Goal: Task Accomplishment & Management: Use online tool/utility

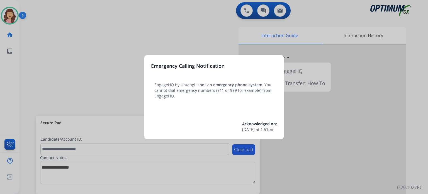
click at [194, 34] on div at bounding box center [214, 97] width 428 height 194
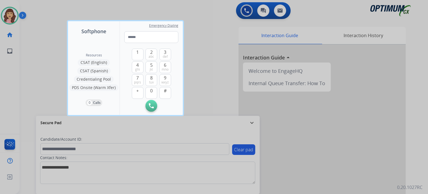
click at [204, 50] on div at bounding box center [214, 97] width 428 height 194
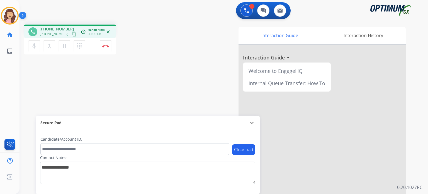
click at [72, 33] on mat-icon "content_copy" at bounding box center [74, 34] width 5 height 5
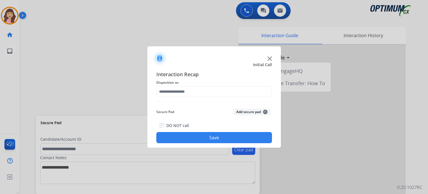
drag, startPoint x: 107, startPoint y: 44, endPoint x: 130, endPoint y: 62, distance: 29.3
click at [127, 60] on div at bounding box center [214, 97] width 428 height 194
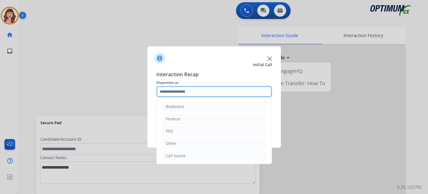
click at [184, 92] on input "text" at bounding box center [214, 91] width 116 height 11
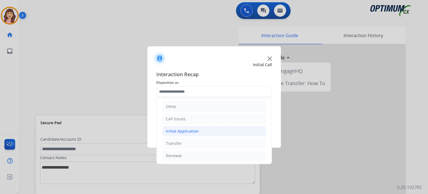
click at [199, 135] on li "Initial Application" at bounding box center [214, 131] width 104 height 11
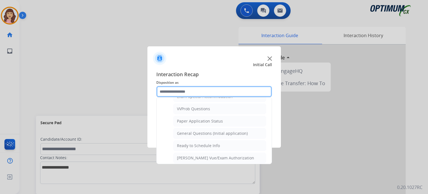
scroll to position [290, 0]
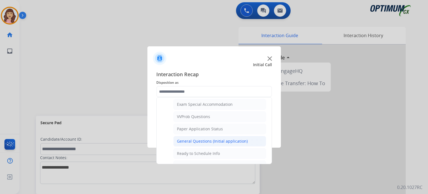
click at [222, 138] on div "General Questions (Initial application)" at bounding box center [212, 141] width 71 height 6
type input "**********"
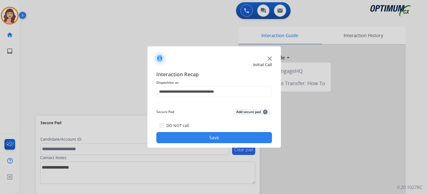
click at [213, 137] on button "Save" at bounding box center [214, 137] width 116 height 11
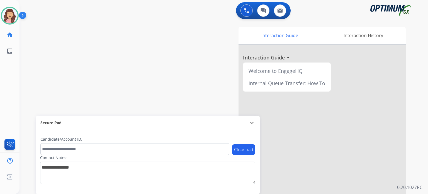
click at [132, 44] on div "swap_horiz Break voice bridge close_fullscreen Connect 3-Way Call merge_type Se…" at bounding box center [217, 136] width 395 height 233
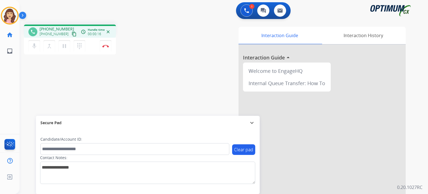
click at [72, 34] on mat-icon "content_copy" at bounding box center [74, 34] width 5 height 5
click at [107, 47] on img at bounding box center [105, 46] width 7 height 3
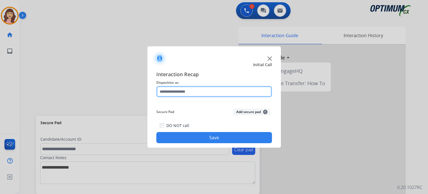
click at [200, 93] on input "text" at bounding box center [214, 91] width 116 height 11
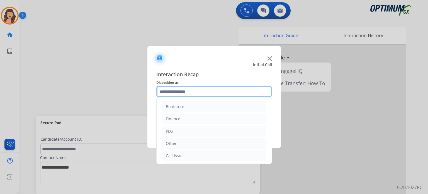
scroll to position [37, 0]
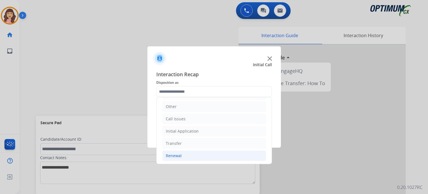
click at [176, 153] on div "Renewal" at bounding box center [174, 156] width 16 height 6
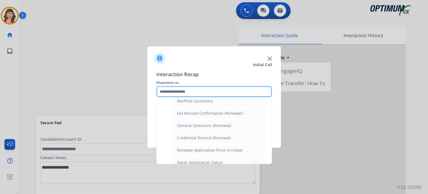
scroll to position [145, 0]
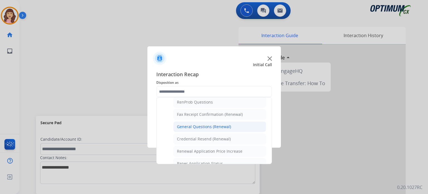
click at [191, 125] on div "General Questions (Renewal)" at bounding box center [204, 127] width 54 height 6
type input "**********"
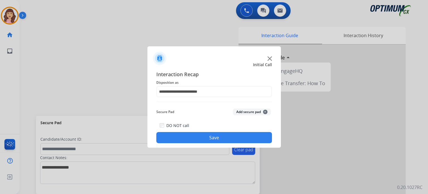
click at [206, 139] on button "Save" at bounding box center [214, 137] width 116 height 11
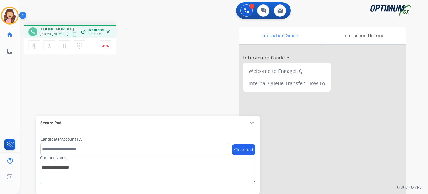
click at [72, 34] on mat-icon "content_copy" at bounding box center [74, 34] width 5 height 5
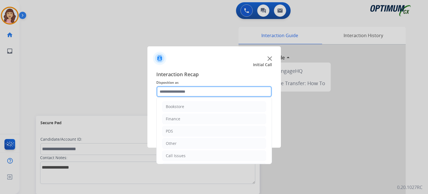
click at [183, 91] on input "text" at bounding box center [214, 91] width 116 height 11
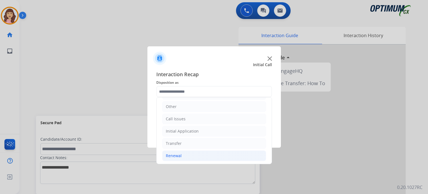
click at [177, 151] on li "Renewal" at bounding box center [214, 155] width 104 height 11
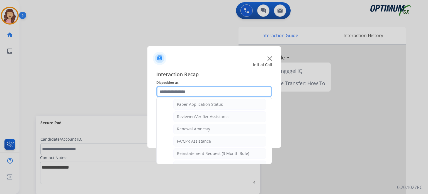
scroll to position [205, 0]
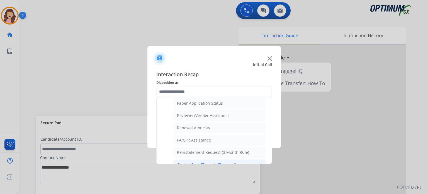
click at [209, 162] on div "Online Walk-Through (Renewal)" at bounding box center [206, 165] width 59 height 6
type input "**********"
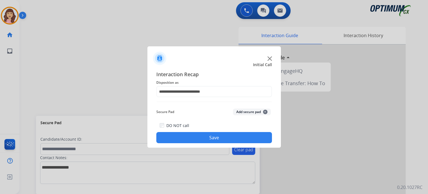
click at [221, 137] on button "Save" at bounding box center [214, 137] width 116 height 11
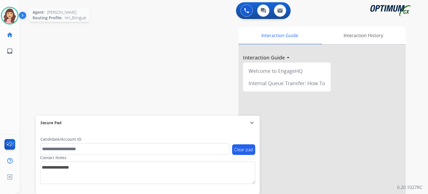
click at [9, 13] on img at bounding box center [10, 16] width 16 height 16
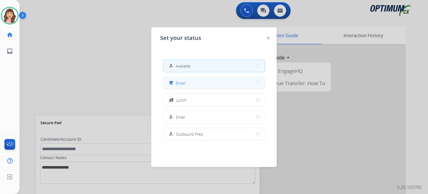
click at [188, 83] on button "free_breakfast Break" at bounding box center [213, 83] width 101 height 12
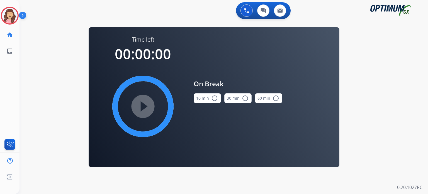
click at [214, 100] on mat-icon "radio_button_unchecked" at bounding box center [214, 98] width 7 height 7
click at [140, 107] on mat-icon "play_circle_filled" at bounding box center [143, 106] width 7 height 7
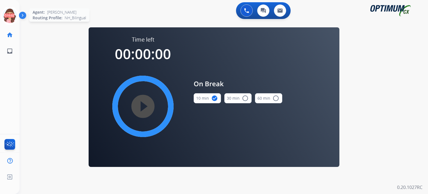
click at [11, 15] on icon at bounding box center [10, 16] width 18 height 18
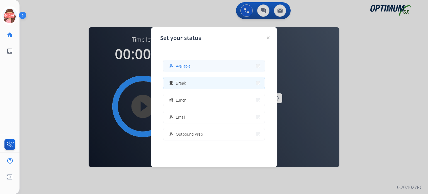
click at [181, 64] on span "Available" at bounding box center [183, 66] width 15 height 6
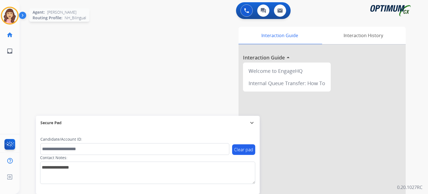
click at [11, 18] on img at bounding box center [10, 16] width 16 height 16
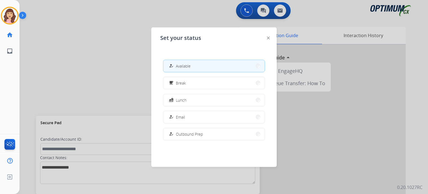
click at [88, 72] on div at bounding box center [214, 97] width 428 height 194
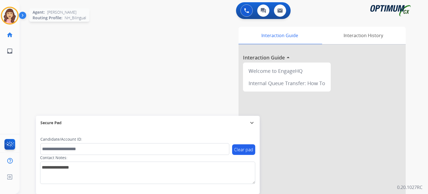
click at [8, 16] on img at bounding box center [10, 16] width 16 height 16
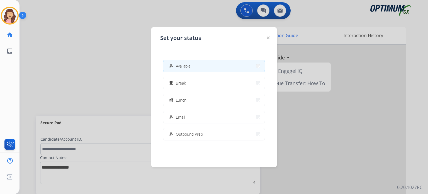
click at [83, 75] on div at bounding box center [214, 97] width 428 height 194
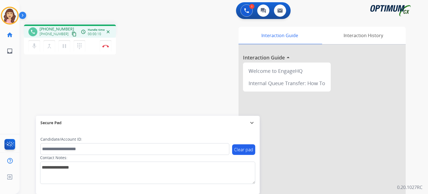
click at [72, 34] on mat-icon "content_copy" at bounding box center [74, 34] width 5 height 5
click at [106, 48] on button "Disconnect" at bounding box center [106, 46] width 12 height 12
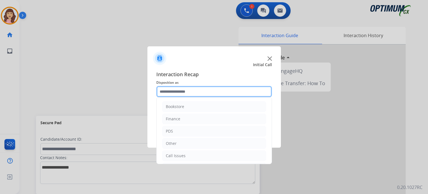
click at [187, 90] on input "text" at bounding box center [214, 91] width 116 height 11
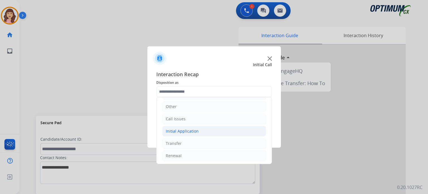
click at [185, 128] on div "Initial Application" at bounding box center [182, 131] width 33 height 6
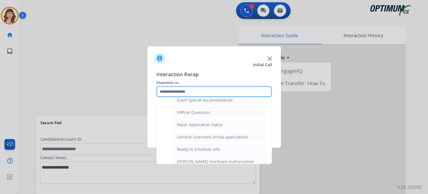
scroll to position [293, 0]
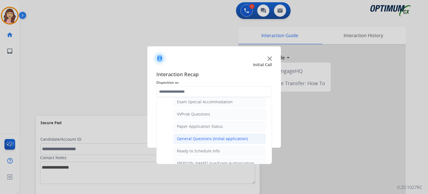
click at [213, 136] on div "General Questions (Initial application)" at bounding box center [212, 139] width 71 height 6
type input "**********"
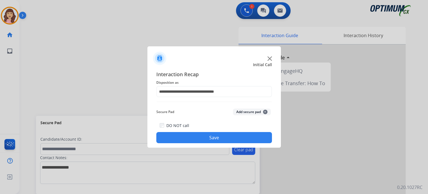
click at [208, 138] on button "Save" at bounding box center [214, 137] width 116 height 11
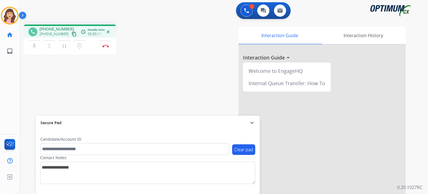
click at [72, 33] on mat-icon "content_copy" at bounding box center [74, 34] width 5 height 5
click at [72, 35] on mat-icon "content_copy" at bounding box center [74, 34] width 5 height 5
click at [71, 88] on div "phone [PHONE_NUMBER] [PHONE_NUMBER] content_copy access_time Call metrics Queue…" at bounding box center [217, 136] width 395 height 233
click at [105, 50] on button "Disconnect" at bounding box center [106, 46] width 12 height 12
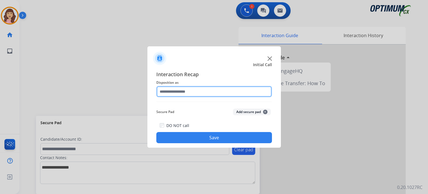
click at [181, 91] on input "text" at bounding box center [214, 91] width 116 height 11
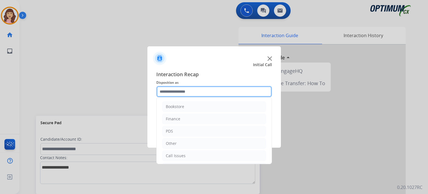
scroll to position [37, 0]
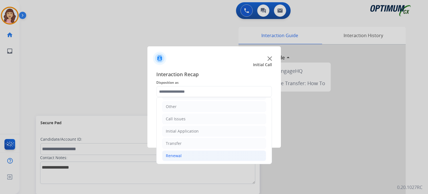
click at [186, 153] on li "Renewal" at bounding box center [214, 155] width 104 height 11
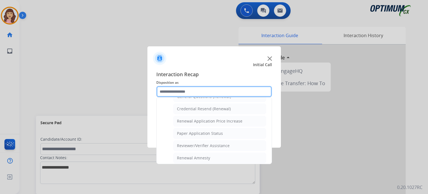
scroll to position [171, 0]
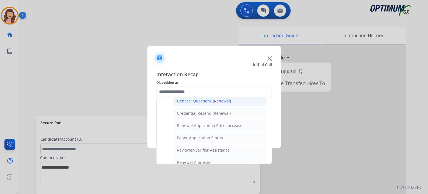
click at [194, 101] on div "General Questions (Renewal)" at bounding box center [204, 101] width 54 height 6
type input "**********"
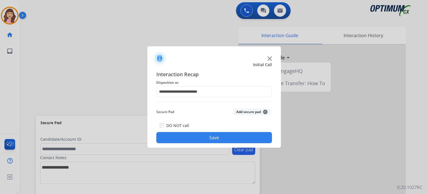
click at [202, 139] on button "Save" at bounding box center [214, 137] width 116 height 11
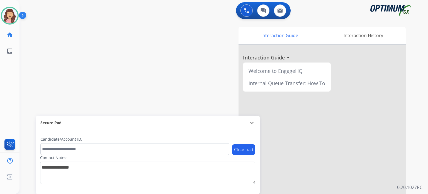
click at [120, 56] on div "swap_horiz Break voice bridge close_fullscreen Connect 3-Way Call merge_type Se…" at bounding box center [217, 136] width 395 height 233
click at [361, 38] on div "Interaction History" at bounding box center [363, 35] width 85 height 17
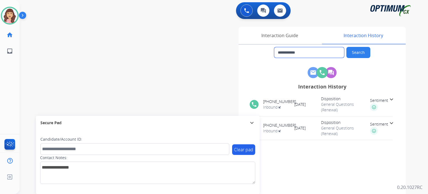
drag, startPoint x: 303, startPoint y: 53, endPoint x: 228, endPoint y: 53, distance: 75.3
click at [228, 53] on div "**********" at bounding box center [288, 140] width 235 height 226
click at [246, 12] on img at bounding box center [246, 10] width 5 height 5
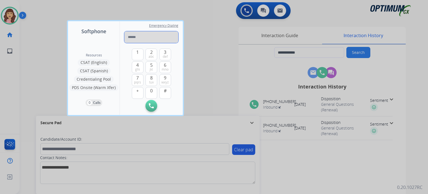
click at [133, 35] on input "tel" at bounding box center [151, 37] width 54 height 12
paste input "**********"
type input "**********"
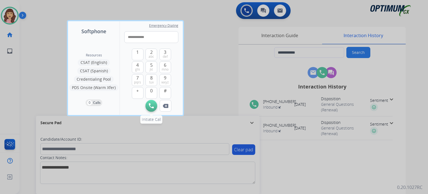
click at [153, 106] on img at bounding box center [151, 105] width 5 height 5
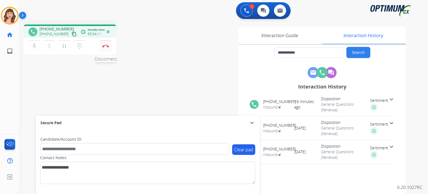
click at [106, 46] on img at bounding box center [105, 46] width 7 height 3
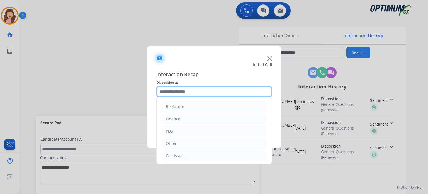
click at [199, 91] on input "text" at bounding box center [214, 91] width 116 height 11
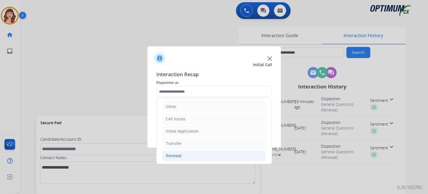
click at [182, 154] on li "Renewal" at bounding box center [214, 155] width 104 height 11
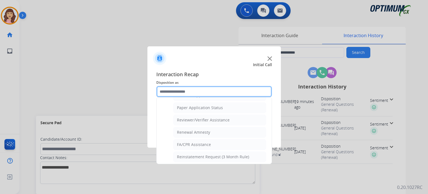
scroll to position [213, 0]
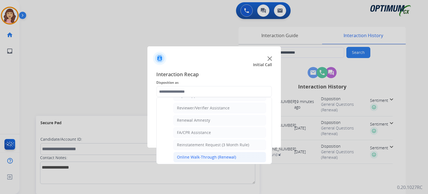
click at [210, 152] on li "Online Walk-Through (Renewal)" at bounding box center [219, 157] width 93 height 11
type input "**********"
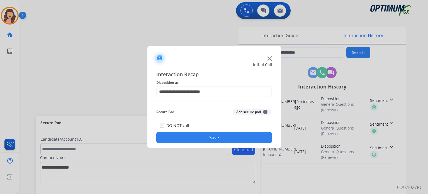
click at [216, 135] on button "Save" at bounding box center [214, 137] width 116 height 11
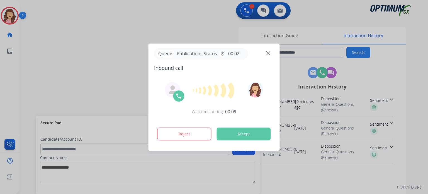
type input "**********"
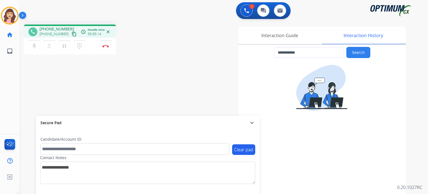
click at [72, 35] on mat-icon "content_copy" at bounding box center [74, 34] width 5 height 5
click at [112, 102] on div "**********" at bounding box center [217, 136] width 395 height 233
click at [106, 46] on img at bounding box center [105, 46] width 7 height 3
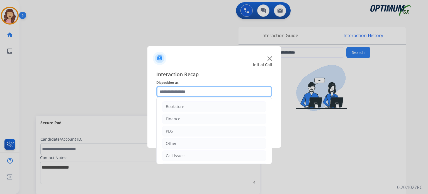
click at [193, 95] on input "text" at bounding box center [214, 91] width 116 height 11
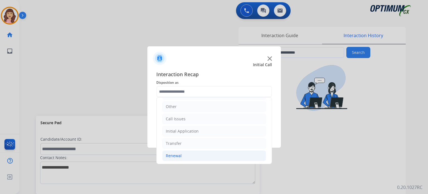
click at [180, 155] on div "Renewal" at bounding box center [174, 156] width 16 height 6
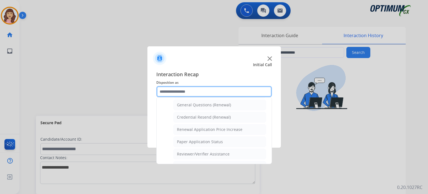
scroll to position [163, 0]
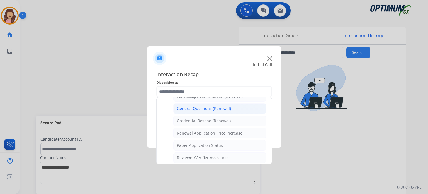
click at [206, 106] on div "General Questions (Renewal)" at bounding box center [204, 109] width 54 height 6
type input "**********"
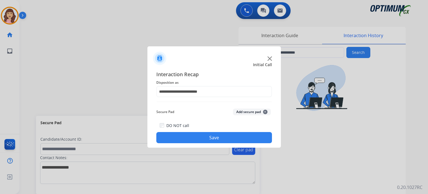
click at [206, 137] on button "Save" at bounding box center [214, 137] width 116 height 11
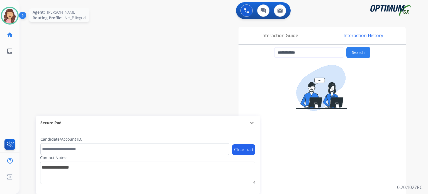
click at [10, 14] on img at bounding box center [10, 16] width 16 height 16
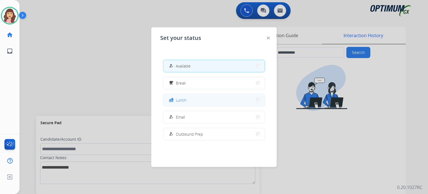
click at [189, 100] on button "fastfood Lunch" at bounding box center [213, 100] width 101 height 12
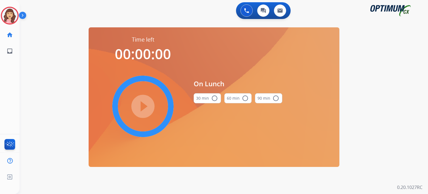
click at [212, 100] on mat-icon "radio_button_unchecked" at bounding box center [214, 98] width 7 height 7
click at [145, 103] on mat-icon "play_circle_filled" at bounding box center [143, 106] width 7 height 7
